Goal: Ask a question

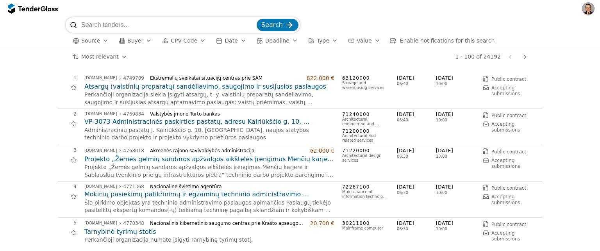
click at [196, 43] on button "CPV Code" at bounding box center [184, 41] width 50 height 10
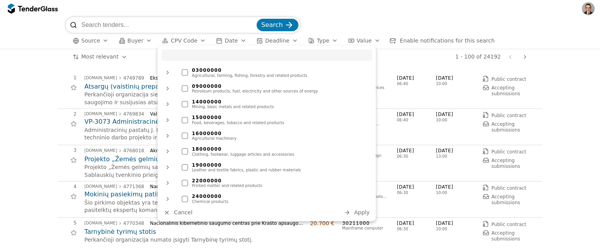
click at [193, 41] on span "CPV Code" at bounding box center [184, 40] width 27 height 6
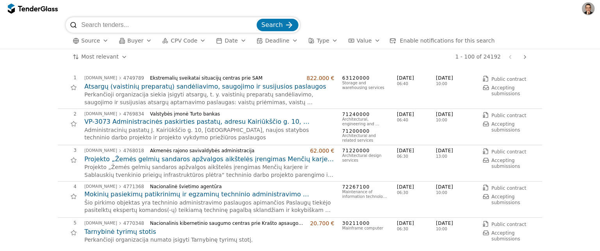
click at [132, 45] on div "Source Buyer CPV Code Date Deadline Type Value Enable notifications for this se…" at bounding box center [300, 41] width 468 height 16
click at [132, 44] on button "Buyer" at bounding box center [135, 41] width 39 height 10
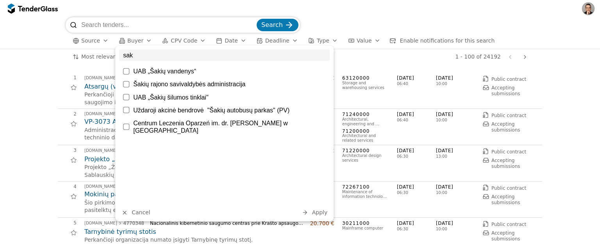
type input "sak"
click at [125, 85] on div at bounding box center [126, 84] width 6 height 6
click at [126, 83] on div at bounding box center [125, 84] width 27 height 27
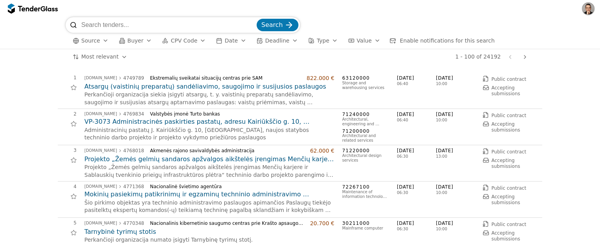
click at [148, 22] on input "search" at bounding box center [168, 25] width 174 height 16
click at [107, 21] on input "search" at bounding box center [168, 25] width 174 height 16
paste input "defibriliatorius"
type input "defibriliatorius"
click at [256, 19] on button "Search" at bounding box center [277, 25] width 42 height 12
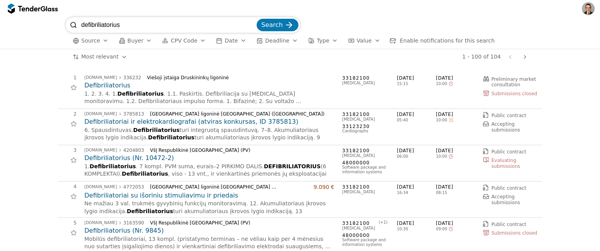
click at [442, 43] on span "Enable notifications for this search" at bounding box center [447, 40] width 95 height 6
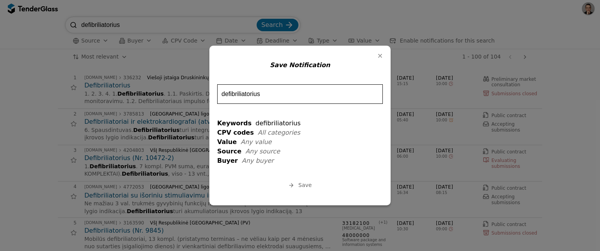
click at [297, 187] on button "Save" at bounding box center [300, 185] width 28 height 10
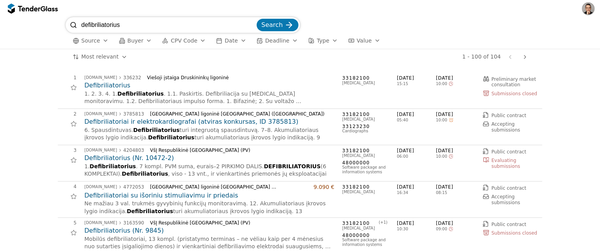
click at [97, 39] on span "Source" at bounding box center [90, 40] width 19 height 6
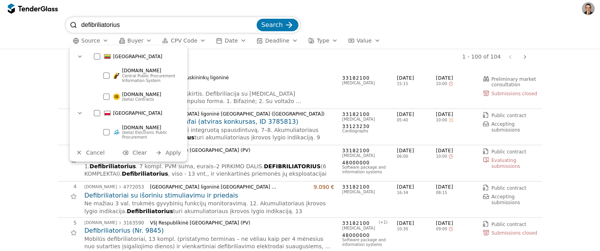
click at [107, 96] on div at bounding box center [106, 97] width 6 height 6
click at [171, 154] on span "Apply" at bounding box center [174, 153] width 16 height 6
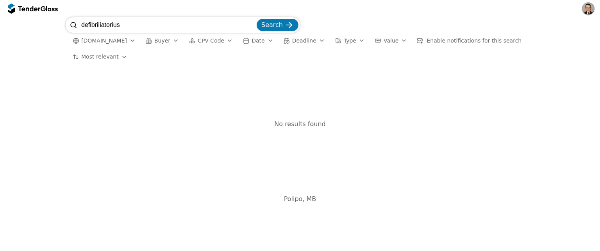
click at [218, 43] on span "CPV Code" at bounding box center [211, 40] width 27 height 6
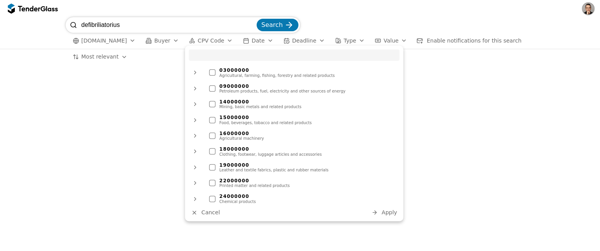
click at [165, 40] on span "Buyer" at bounding box center [162, 40] width 16 height 6
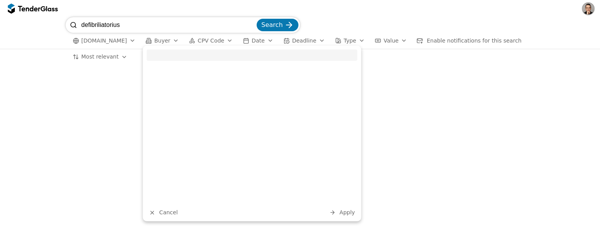
click at [160, 210] on span "Cancel" at bounding box center [168, 212] width 18 height 6
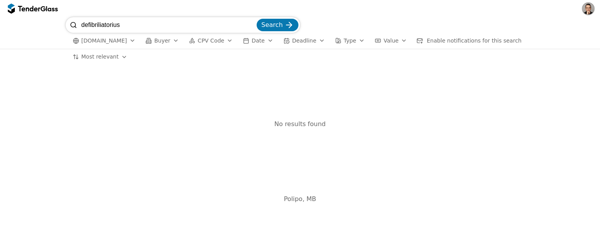
click at [263, 40] on button "Date" at bounding box center [258, 41] width 36 height 10
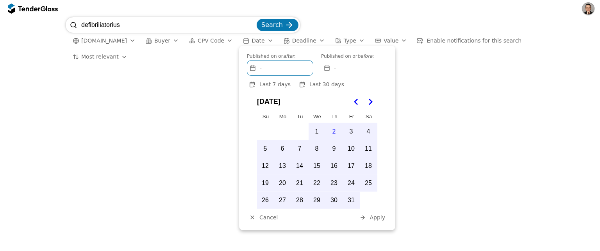
click at [210, 43] on span "CPV Code" at bounding box center [211, 40] width 27 height 6
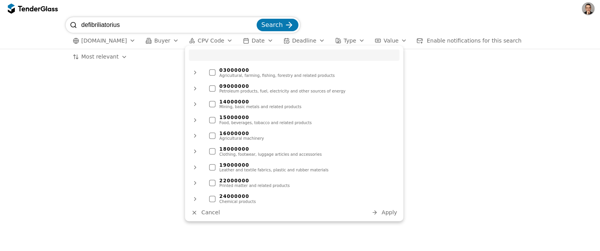
click at [112, 57] on html "defibriliatorius Search eviesiejipirkimai.lt Buyer CPV Code Date Deadline Type …" at bounding box center [300, 125] width 600 height 251
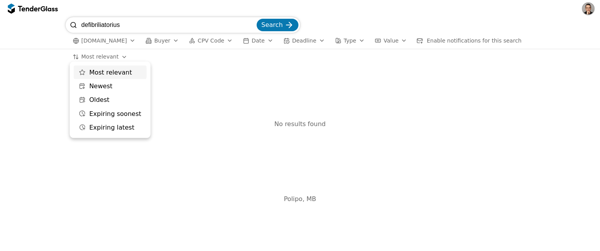
click at [133, 23] on html "defibriliatorius Search eviesiejipirkimai.lt Buyer CPV Code Date Deadline Type …" at bounding box center [300, 125] width 600 height 251
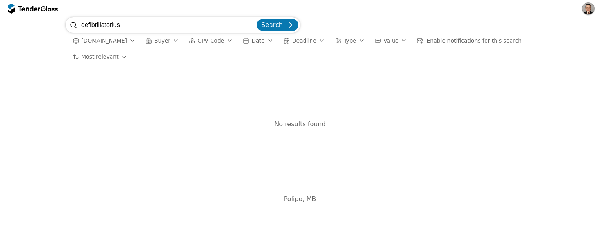
click at [133, 23] on input "defibriliatorius" at bounding box center [168, 25] width 174 height 16
click at [251, 26] on input "defibriliatorius" at bounding box center [168, 25] width 174 height 16
click at [200, 21] on input "search" at bounding box center [168, 25] width 174 height 16
click at [256, 19] on button "Search" at bounding box center [277, 25] width 42 height 12
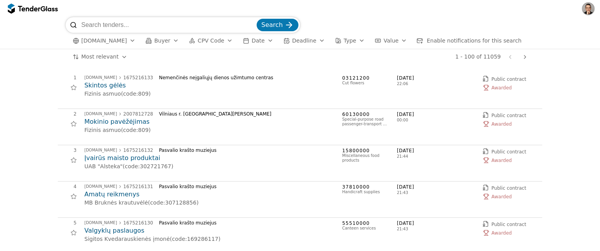
click at [99, 88] on h2 "Skintos gėlės" at bounding box center [209, 85] width 250 height 9
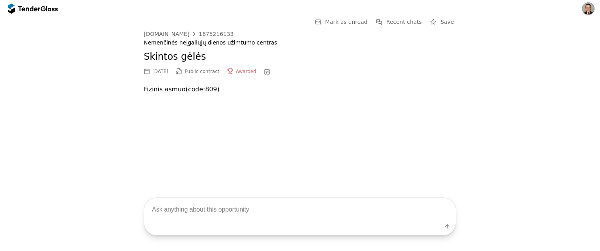
click at [43, 10] on div at bounding box center [43, 8] width 5 height 5
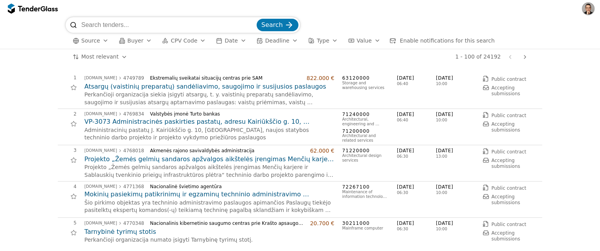
click at [100, 43] on button "Source" at bounding box center [90, 41] width 42 height 10
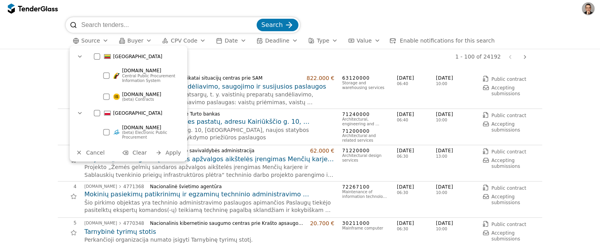
click at [107, 74] on div at bounding box center [106, 75] width 6 height 6
click at [163, 159] on div "Lithuania viesiejipirkimai.lt Central Public Procurement Information System evi…" at bounding box center [127, 104] width 117 height 116
click at [165, 157] on button "Apply" at bounding box center [168, 153] width 30 height 10
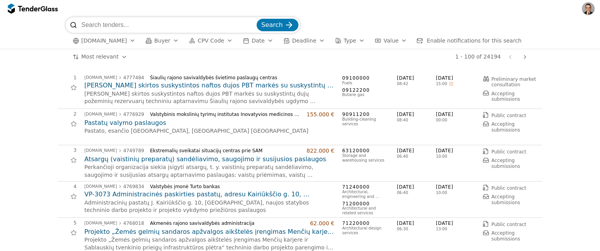
click at [147, 89] on h2 "[PERSON_NAME] skirtos suskystintos naftos dujos PBT markės su suskystintų dujų …" at bounding box center [209, 85] width 250 height 9
click at [148, 88] on h2 "[PERSON_NAME] skirtos suskystintos naftos dujos PBT markės su suskystintų dujų …" at bounding box center [209, 85] width 250 height 9
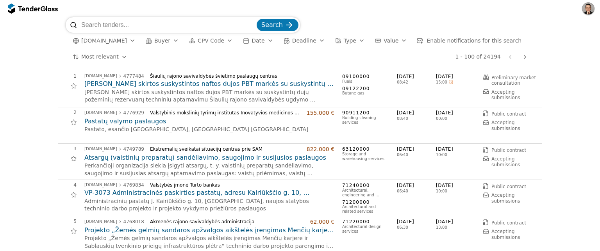
scroll to position [34, 0]
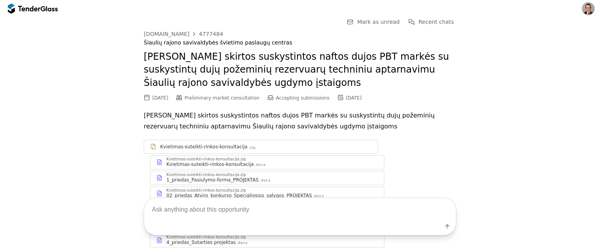
scroll to position [41, 0]
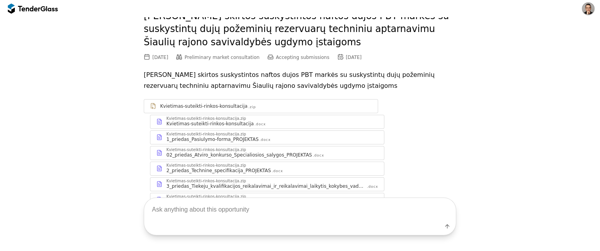
click at [225, 123] on div "Kvietimas-suteikti-rinkos-konsultacija" at bounding box center [209, 124] width 87 height 6
click at [314, 124] on div "Kvietimas-suteikti-rinkos-konsultacija .docx" at bounding box center [272, 124] width 212 height 6
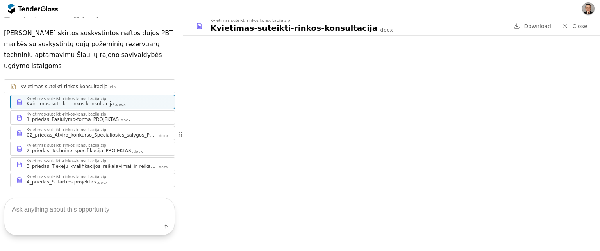
scroll to position [134, 0]
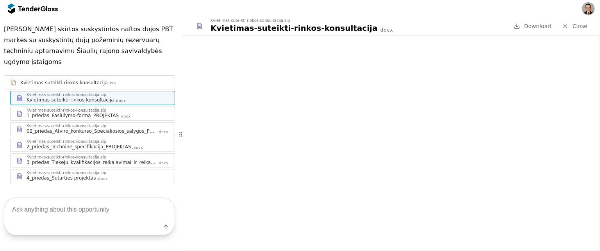
click at [48, 212] on textarea at bounding box center [89, 209] width 170 height 23
paste textarea "Kokios yra techninės specifikacijos?"
type textarea "Kokios yra techninės specifikacijos?"
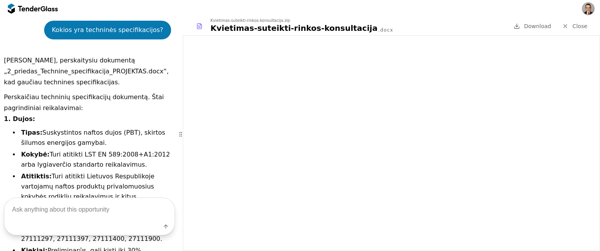
scroll to position [320, 0]
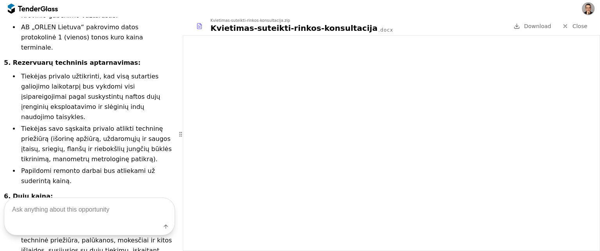
scroll to position [1090, 0]
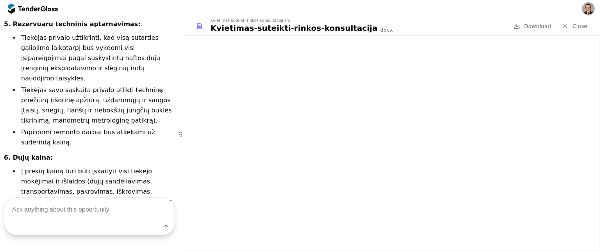
type textarea "Kokie yra pristatymo terminai?"
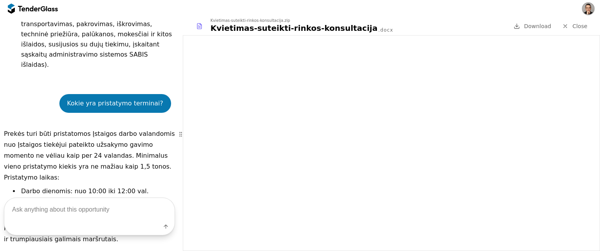
scroll to position [1260, 0]
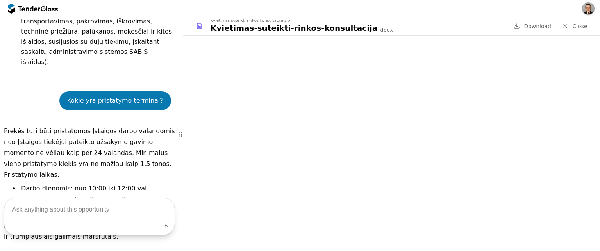
click at [69, 207] on textarea at bounding box center [89, 209] width 170 height 23
type textarea "Kaip laimeti?"
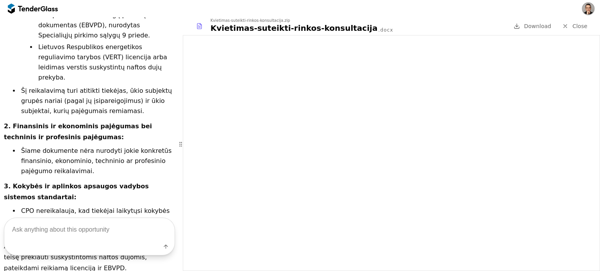
scroll to position [1710, 0]
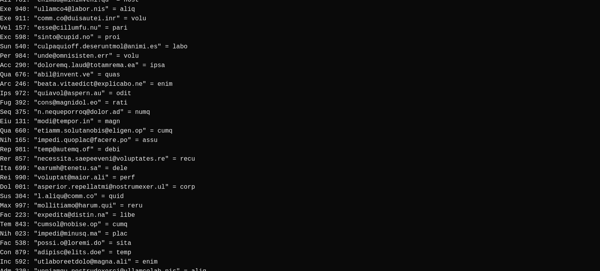
scroll to position [1480, 0]
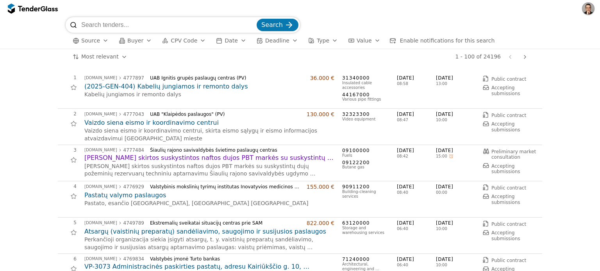
click at [90, 46] on div "Source Buyer CPV Code Date Deadline Type Value Enable notifications for this se…" at bounding box center [300, 41] width 468 height 16
click at [92, 37] on span "Source" at bounding box center [90, 40] width 19 height 6
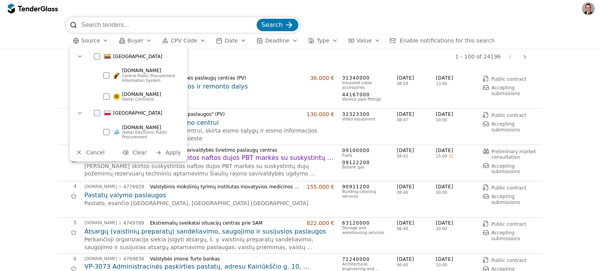
click at [103, 94] on div at bounding box center [106, 97] width 6 height 6
